Goal: Information Seeking & Learning: Find specific fact

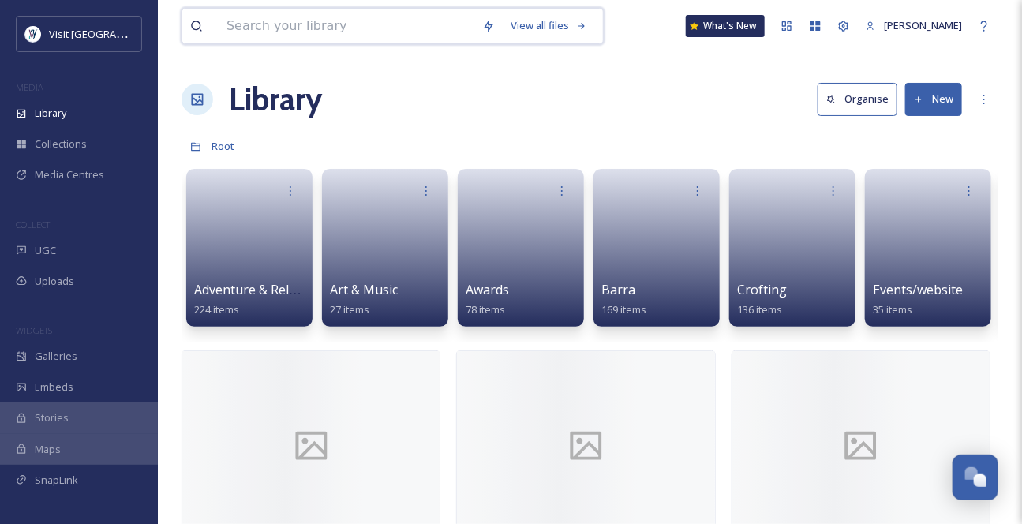
drag, startPoint x: 320, startPoint y: 31, endPoint x: 328, endPoint y: 28, distance: 8.2
click at [320, 31] on input at bounding box center [347, 26] width 256 height 35
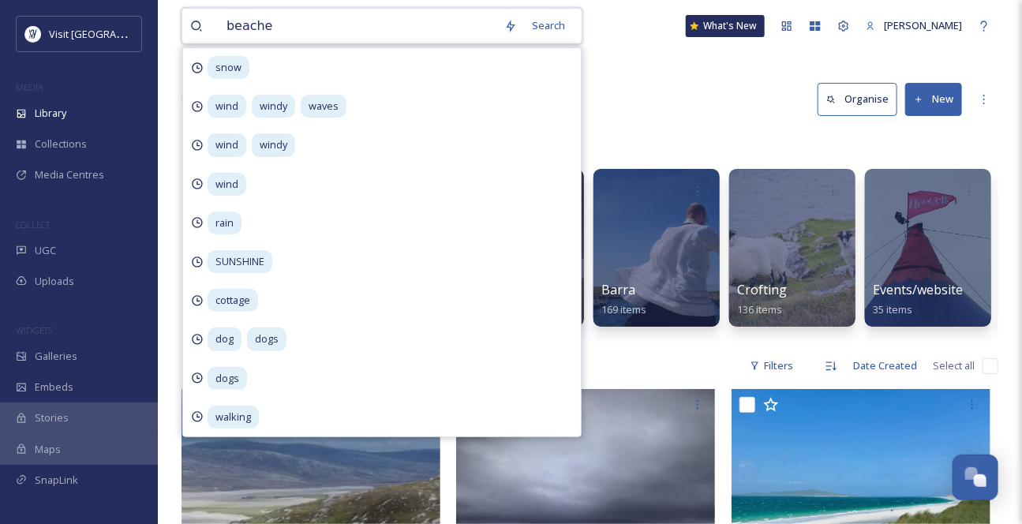
type input "beaches"
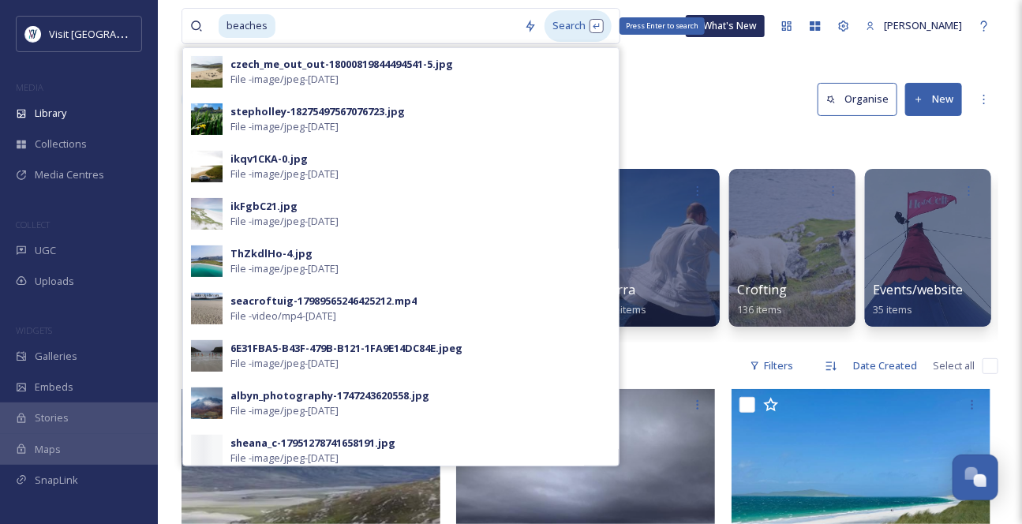
click at [550, 28] on div "Search Press Enter to search" at bounding box center [578, 25] width 67 height 31
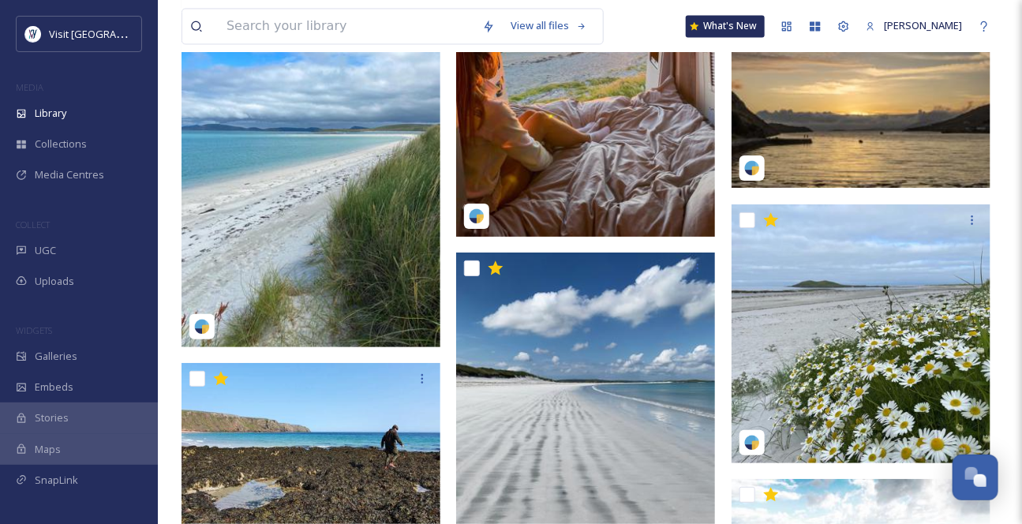
scroll to position [7956, 0]
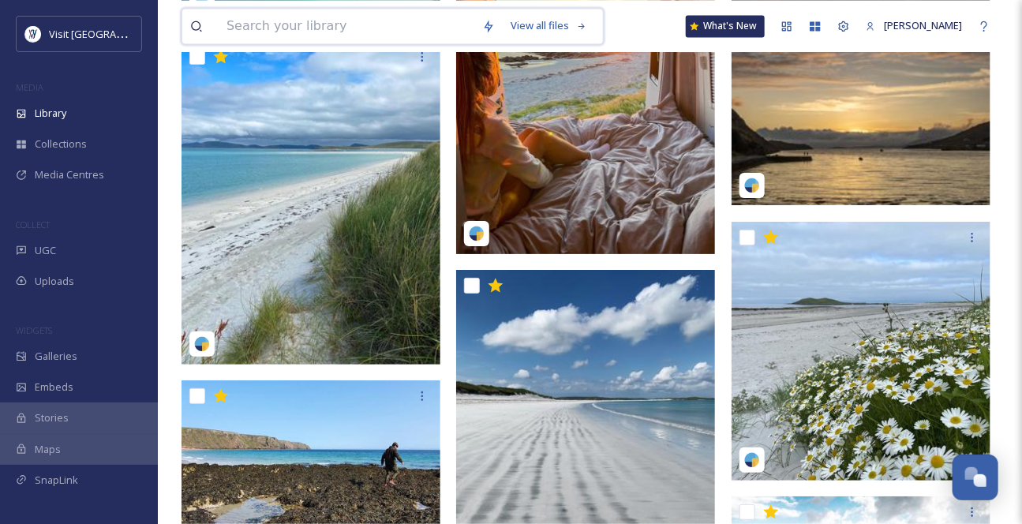
click at [352, 21] on input at bounding box center [347, 26] width 256 height 35
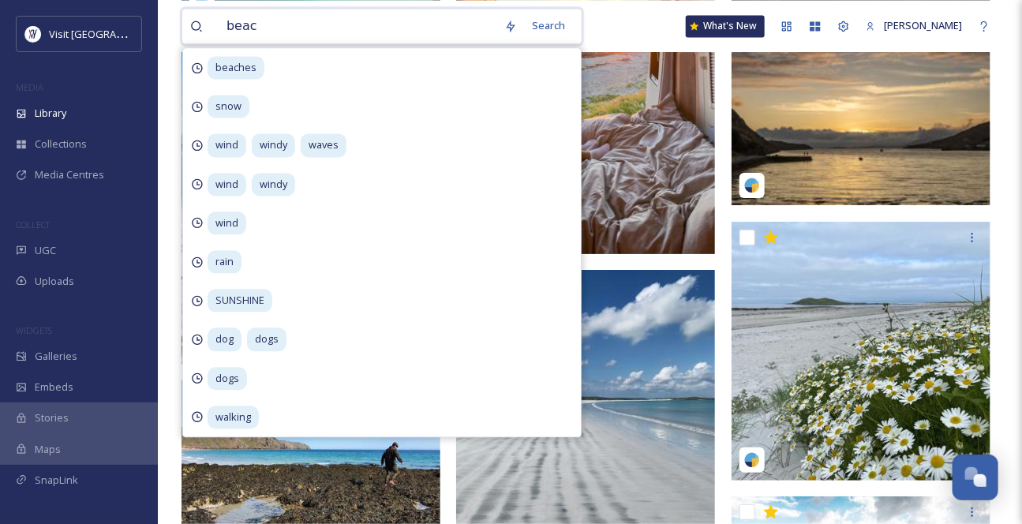
type input "beach"
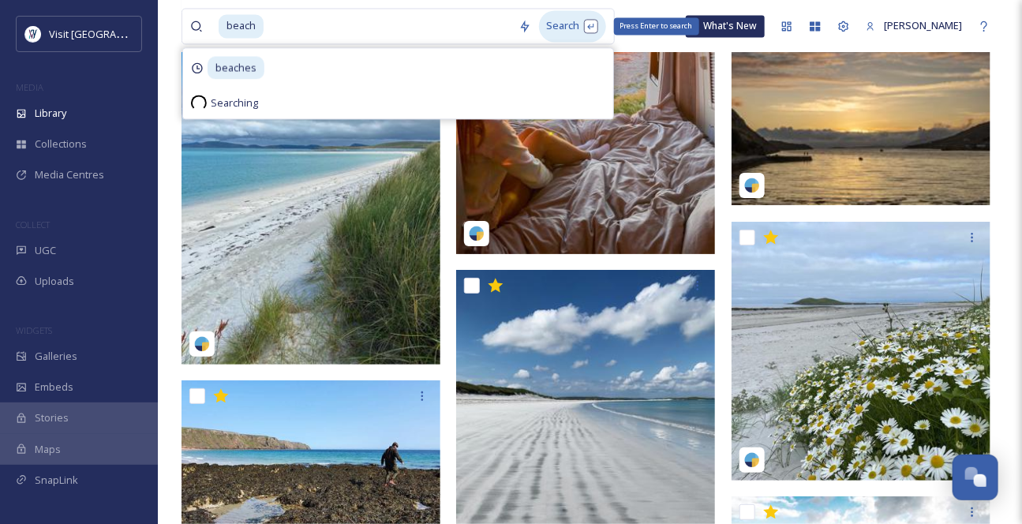
click at [572, 39] on div "Search Press Enter to search" at bounding box center [572, 25] width 67 height 31
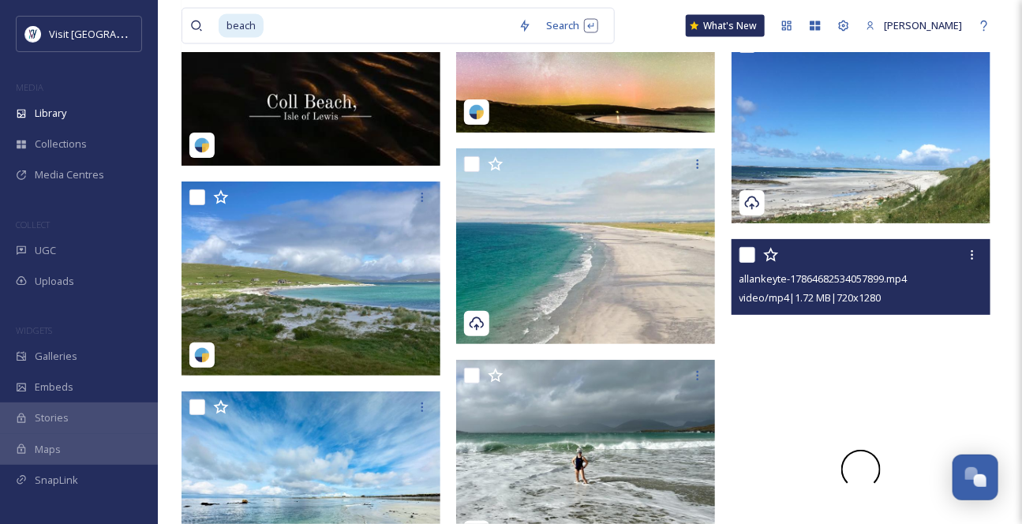
scroll to position [10020, 0]
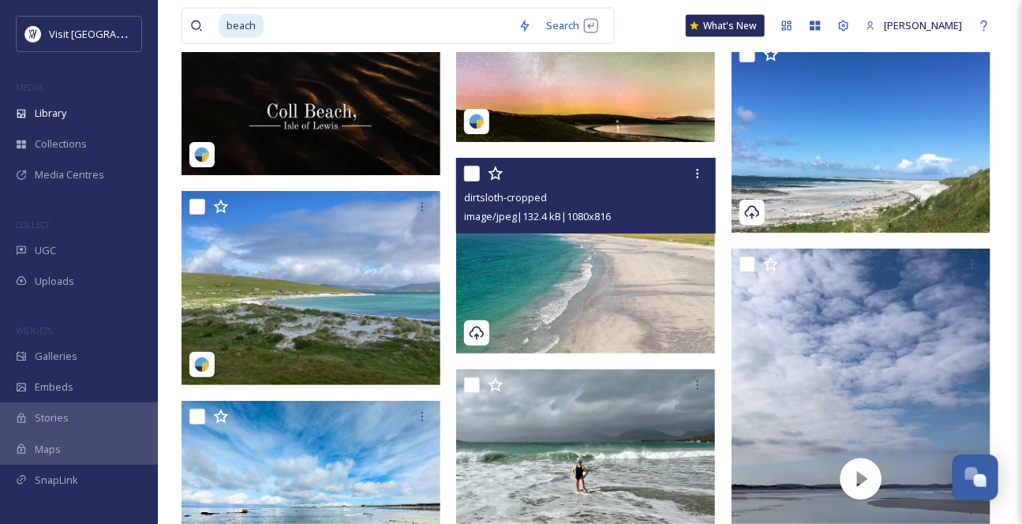
click at [639, 339] on img at bounding box center [585, 256] width 259 height 196
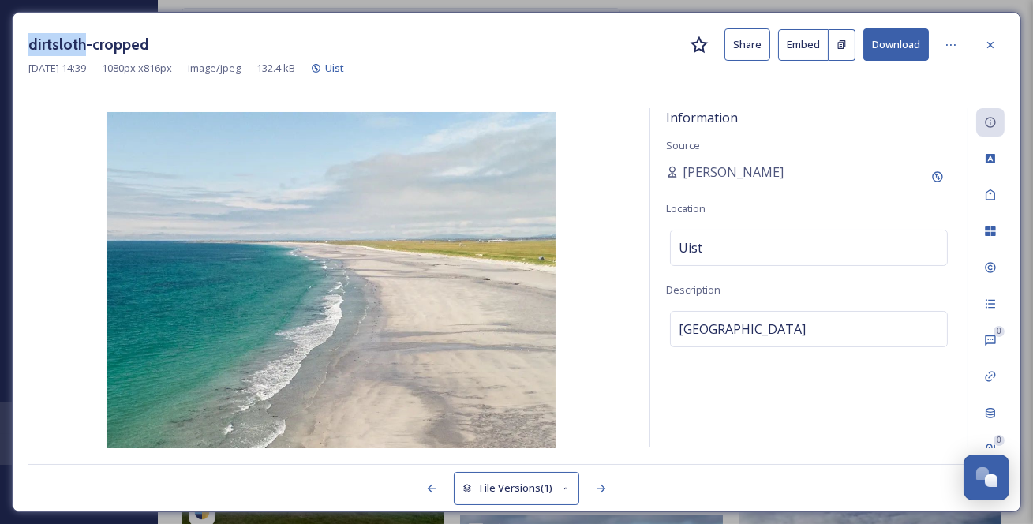
drag, startPoint x: 95, startPoint y: 46, endPoint x: 27, endPoint y: 45, distance: 67.9
click at [27, 45] on div "dirtsloth-cropped Share Embed Download [DATE] 14:39 1080 px x 816 px image/jpeg…" at bounding box center [517, 262] width 1010 height 500
copy h3 "dirtsloth"
click at [995, 44] on icon at bounding box center [990, 45] width 13 height 13
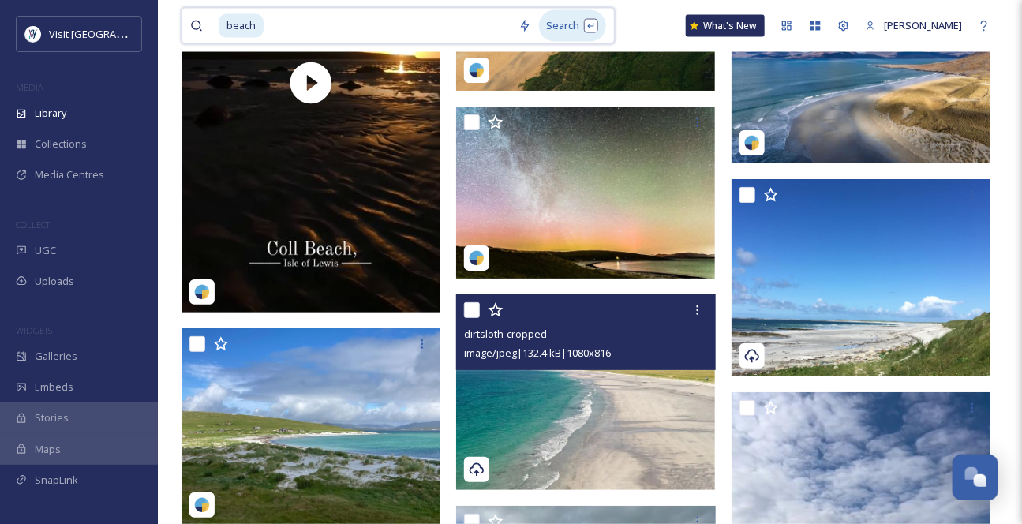
drag, startPoint x: 287, startPoint y: 31, endPoint x: 551, endPoint y: 39, distance: 263.8
click at [288, 31] on input at bounding box center [388, 26] width 246 height 35
type input "b"
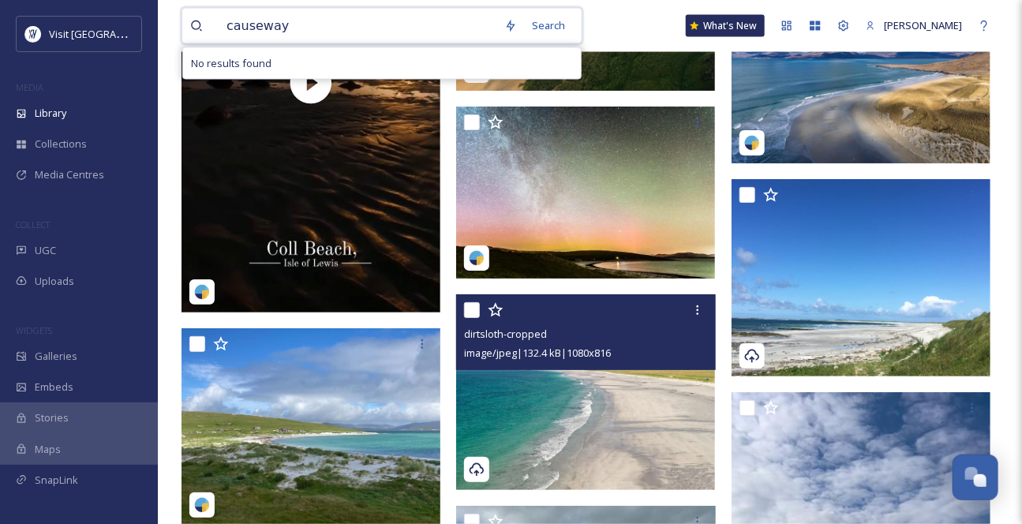
type input "causeway"
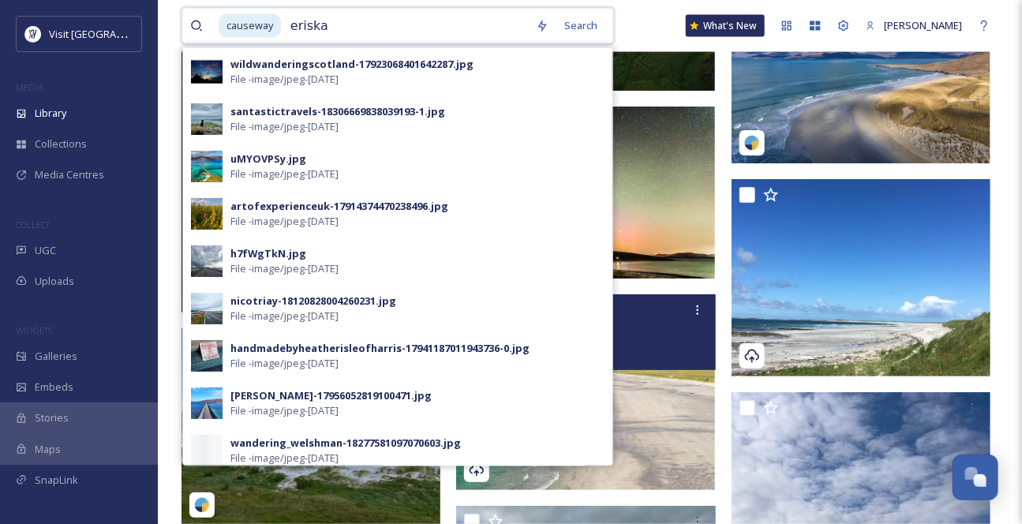
type input "eriskay"
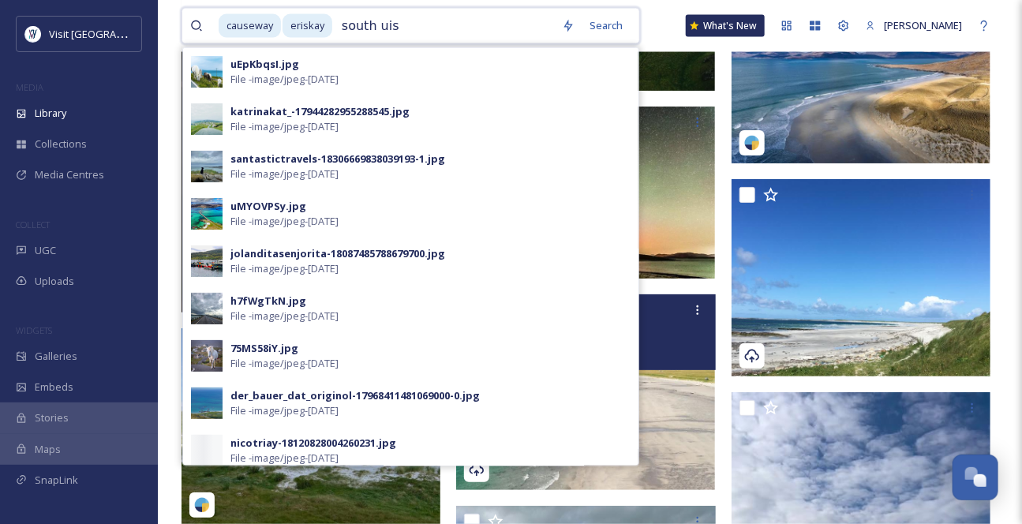
type input "south uist"
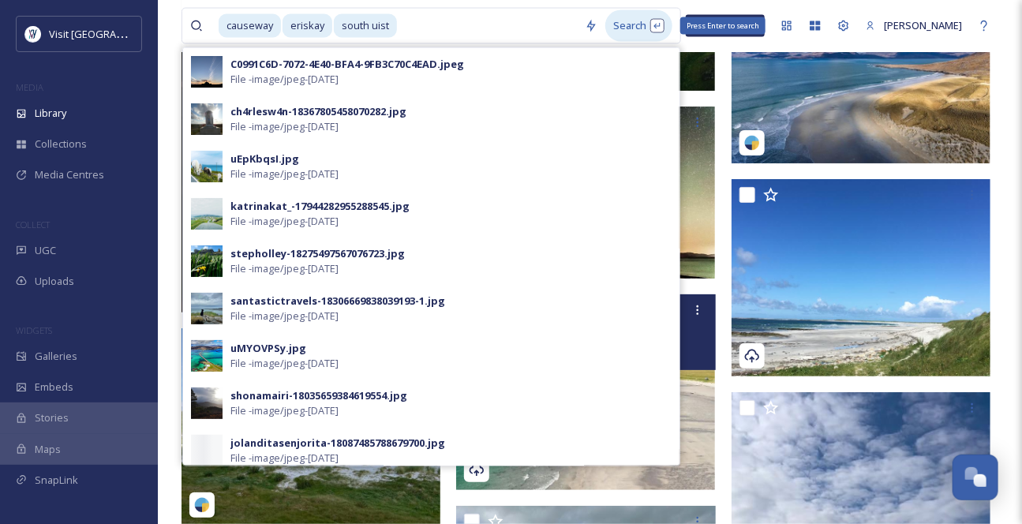
click at [609, 23] on div "Search Press Enter to search" at bounding box center [638, 25] width 67 height 31
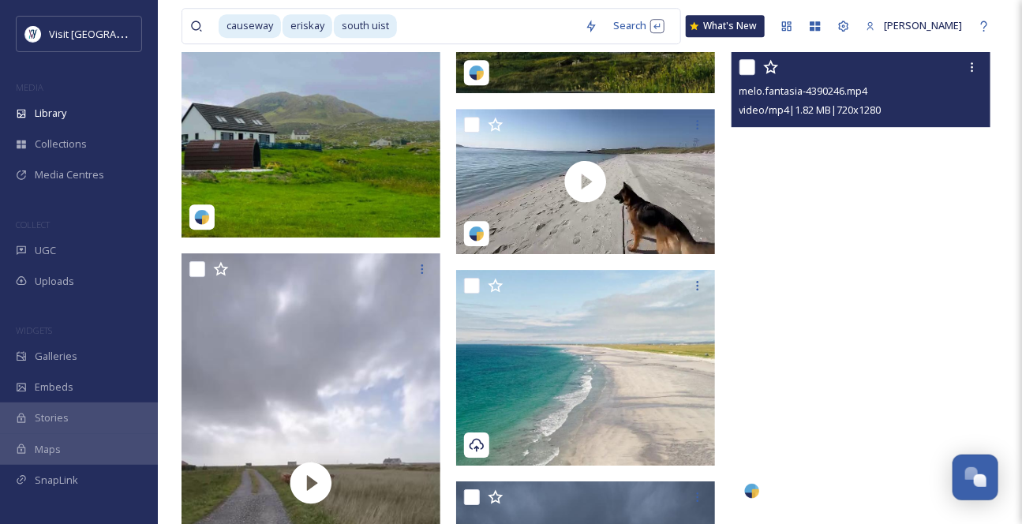
scroll to position [1722, 0]
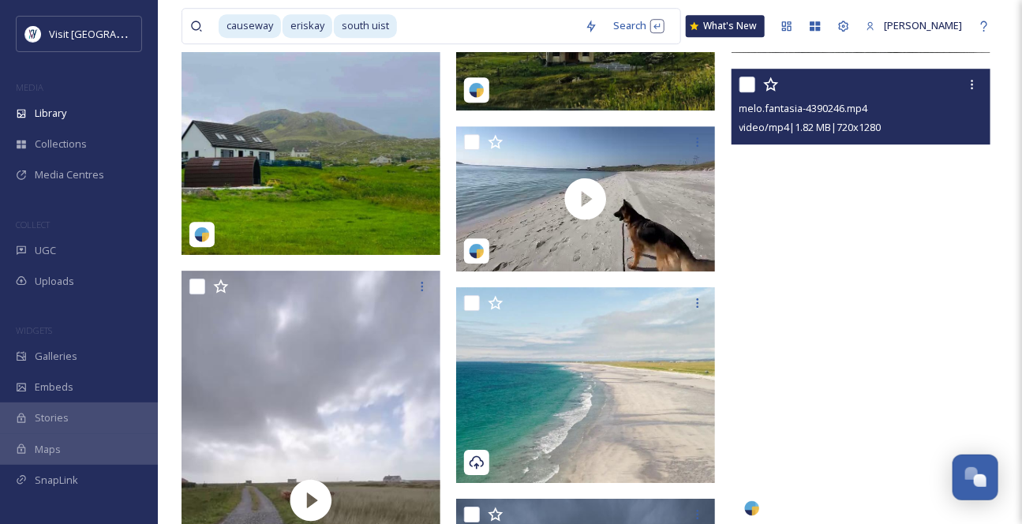
click at [847, 309] on video "melo.fantasia-4390246.mp4" at bounding box center [861, 299] width 259 height 460
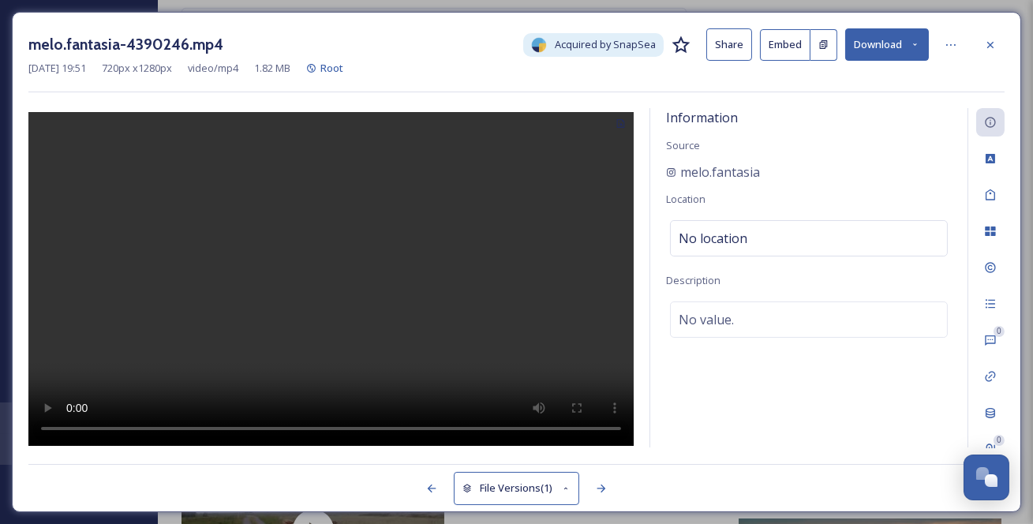
click at [996, 42] on icon at bounding box center [990, 45] width 13 height 13
